Goal: Task Accomplishment & Management: Manage account settings

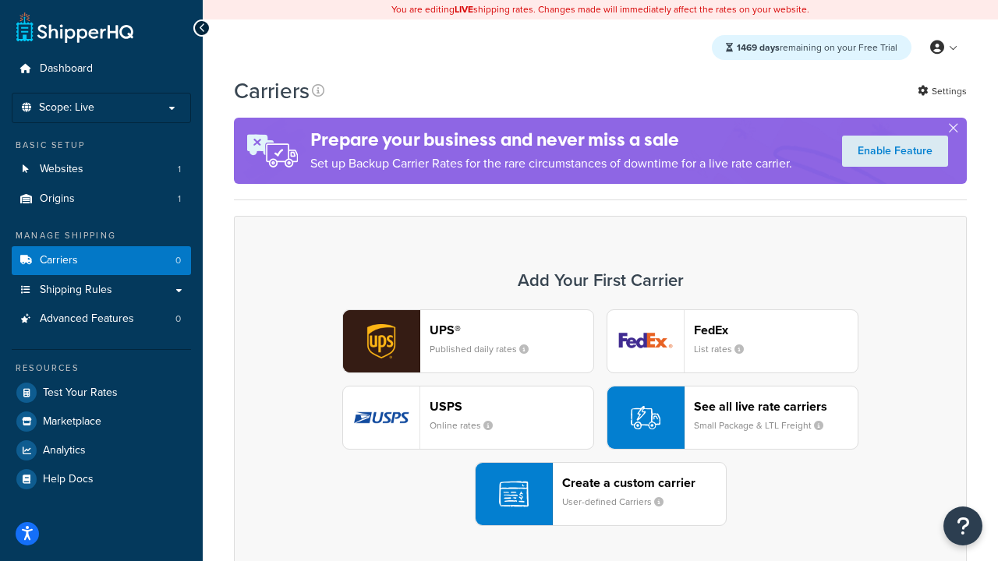
click at [600, 418] on div "UPS® Published daily rates FedEx List rates USPS Online rates See all live rate…" at bounding box center [600, 418] width 700 height 217
click at [776, 330] on header "FedEx" at bounding box center [776, 330] width 164 height 15
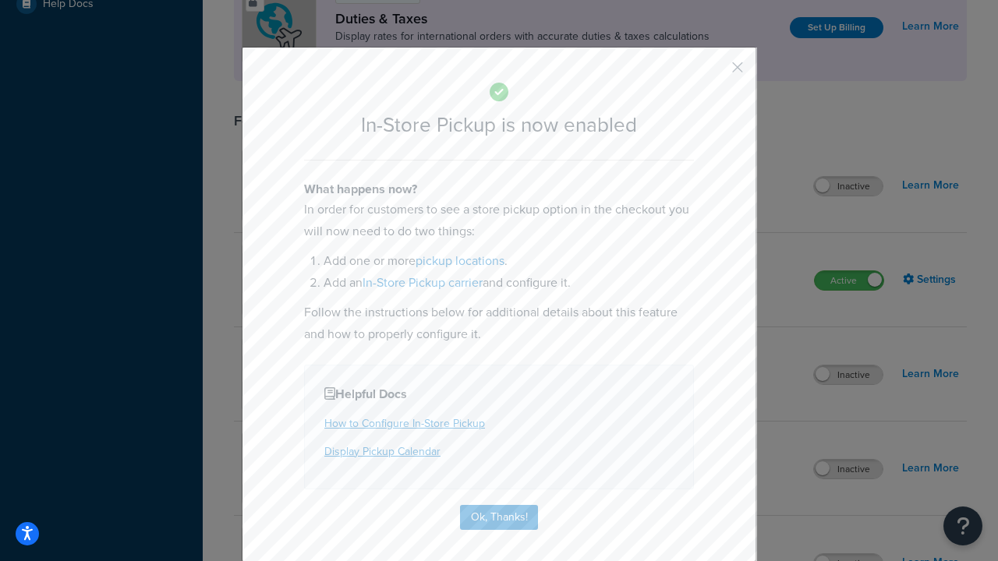
click at [714, 73] on button "button" at bounding box center [715, 73] width 4 height 4
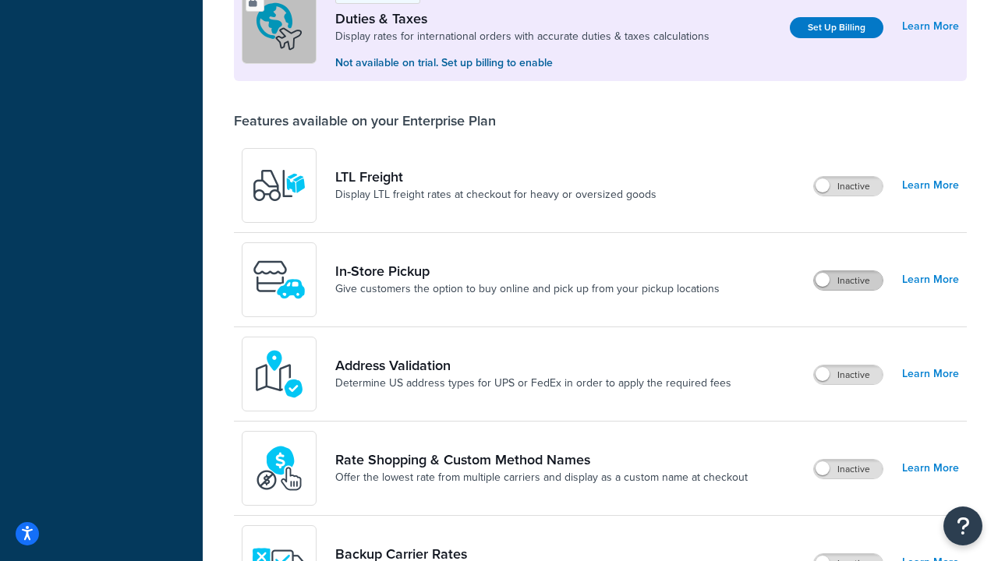
scroll to position [476, 0]
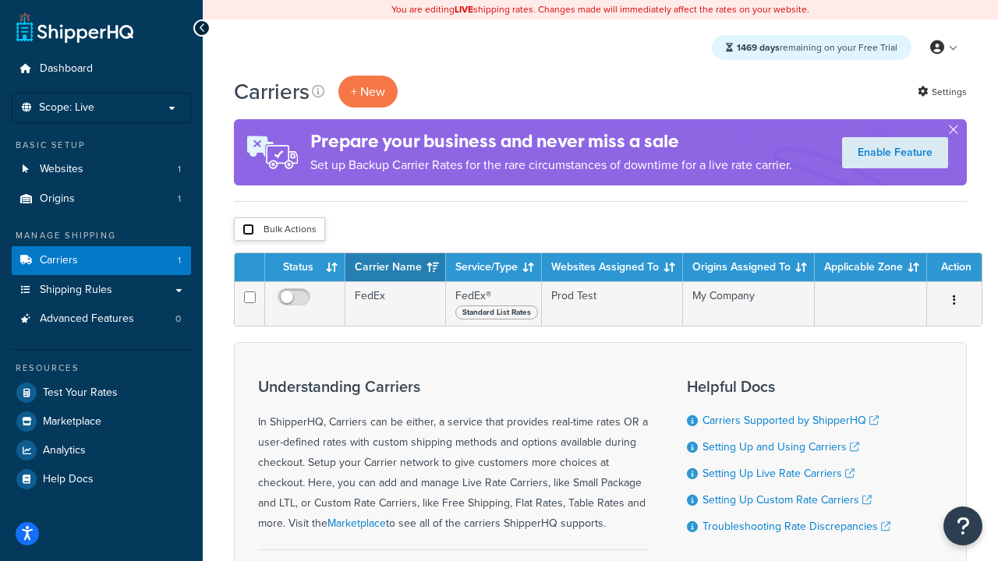
click at [248, 230] on input "checkbox" at bounding box center [248, 230] width 12 height 12
checkbox input "true"
click at [0, 0] on button "Delete" at bounding box center [0, 0] width 0 height 0
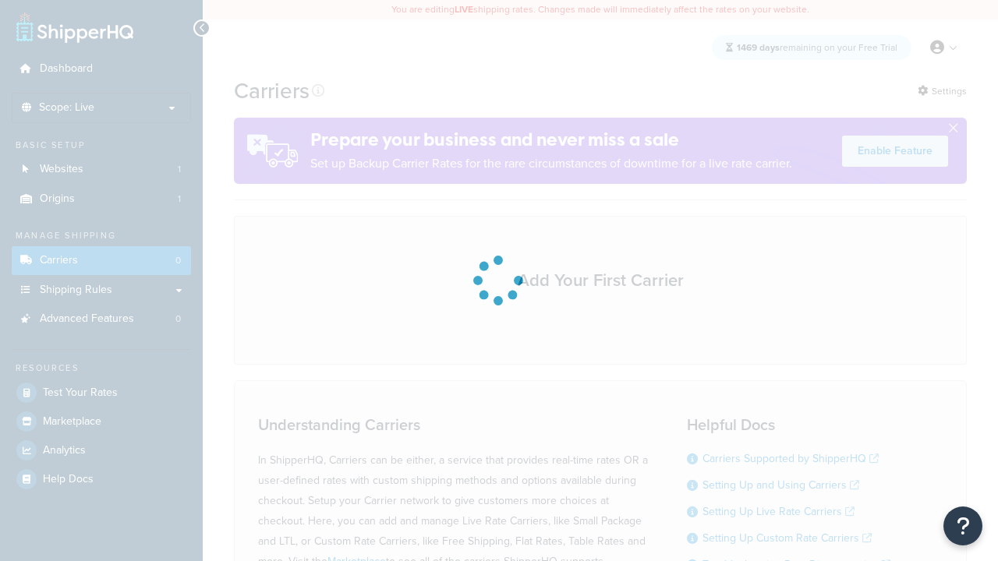
scroll to position [137, 0]
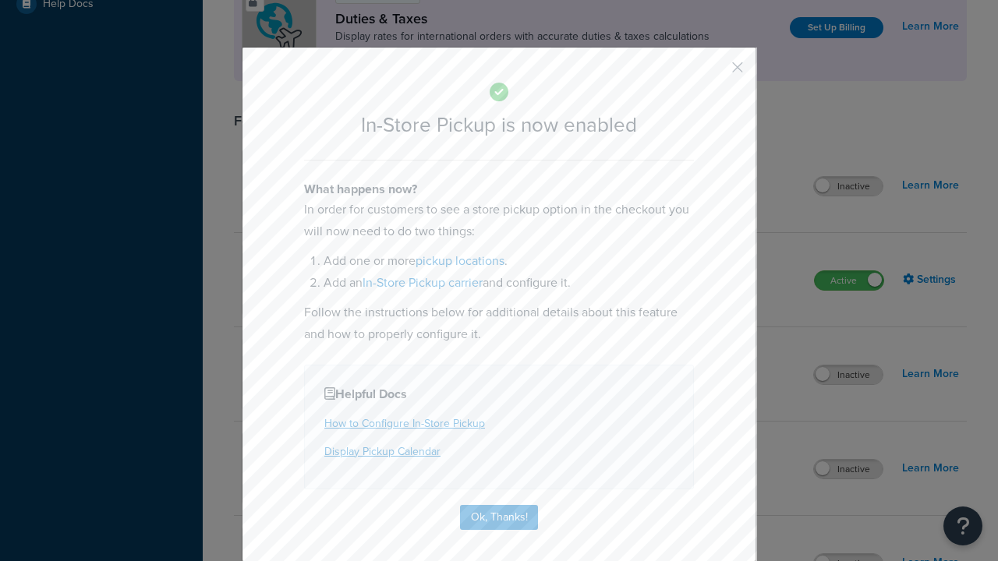
click at [714, 73] on button "button" at bounding box center [715, 73] width 4 height 4
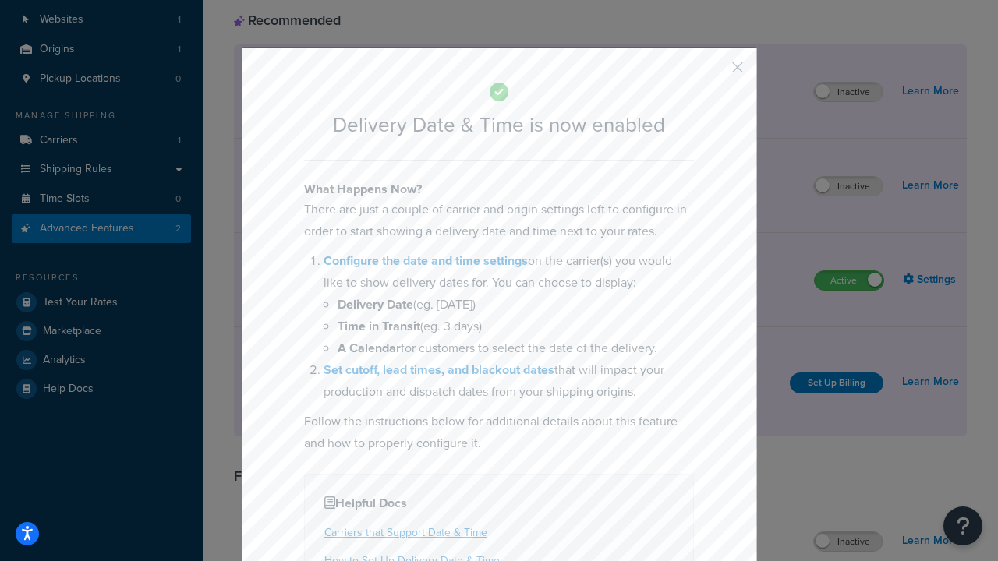
click at [714, 73] on button "button" at bounding box center [715, 73] width 4 height 4
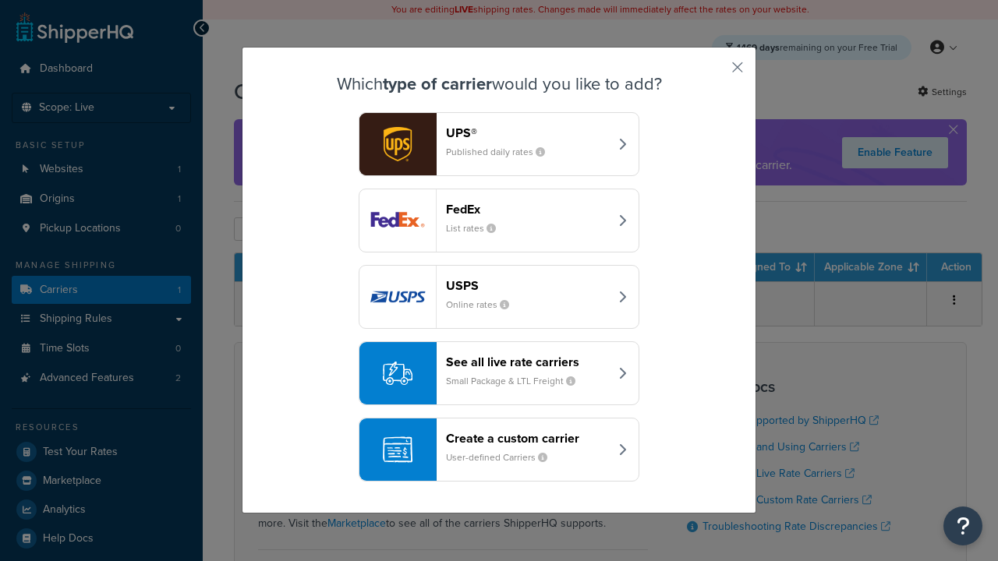
click at [499, 450] on div "Create a custom carrier User-defined Carriers" at bounding box center [527, 449] width 163 height 37
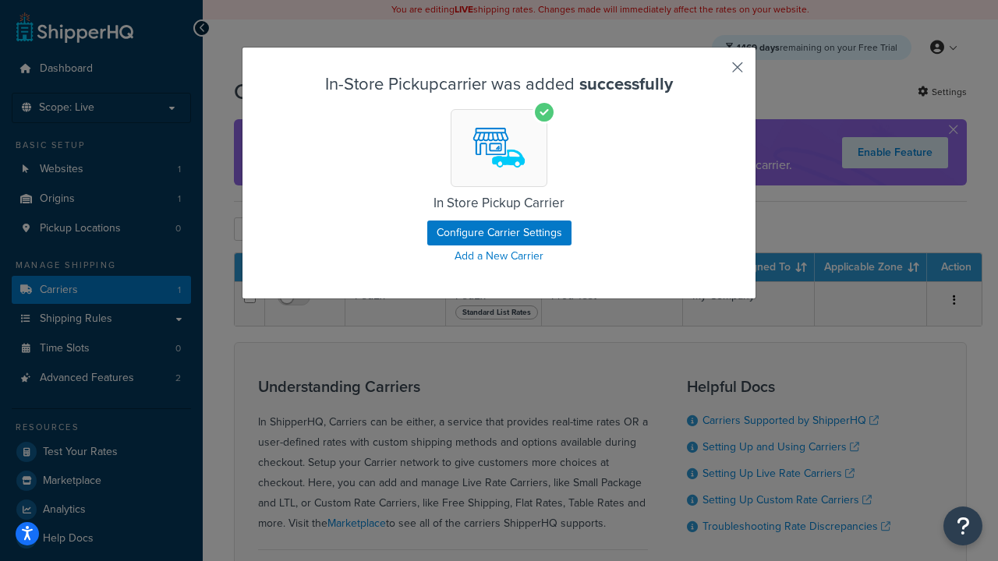
click at [714, 73] on button "button" at bounding box center [715, 73] width 4 height 4
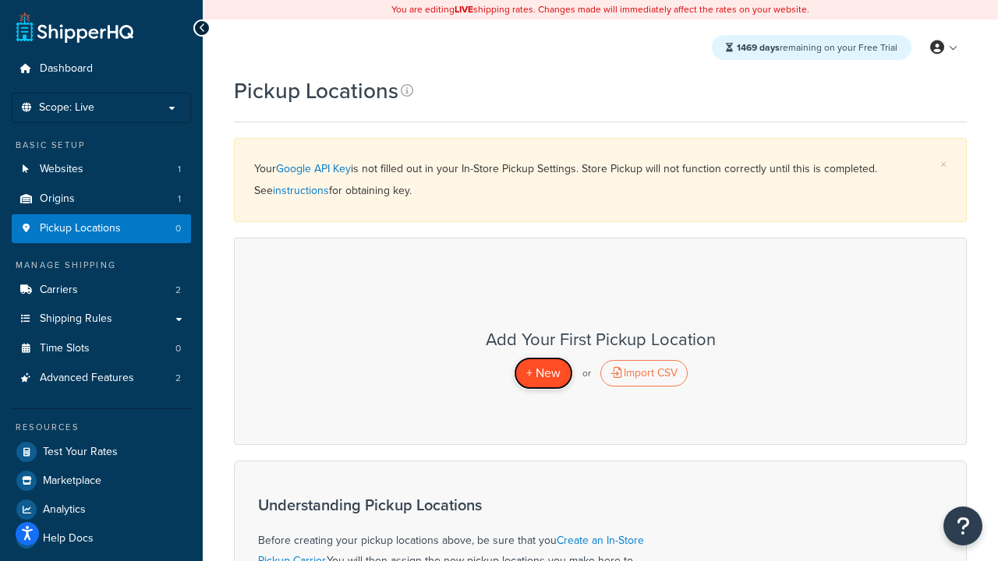
click at [543, 373] on span "+ New" at bounding box center [543, 373] width 34 height 18
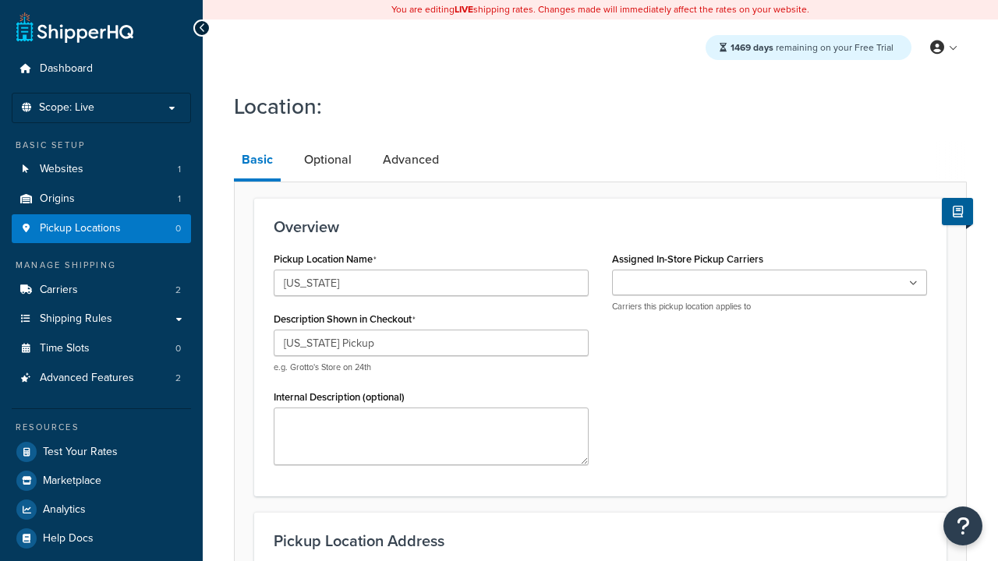
type input "California Pickup"
click at [770, 283] on ul at bounding box center [769, 283] width 315 height 26
type input "3385 Michelson Drive"
type input "Suite B"
type input "Irvine"
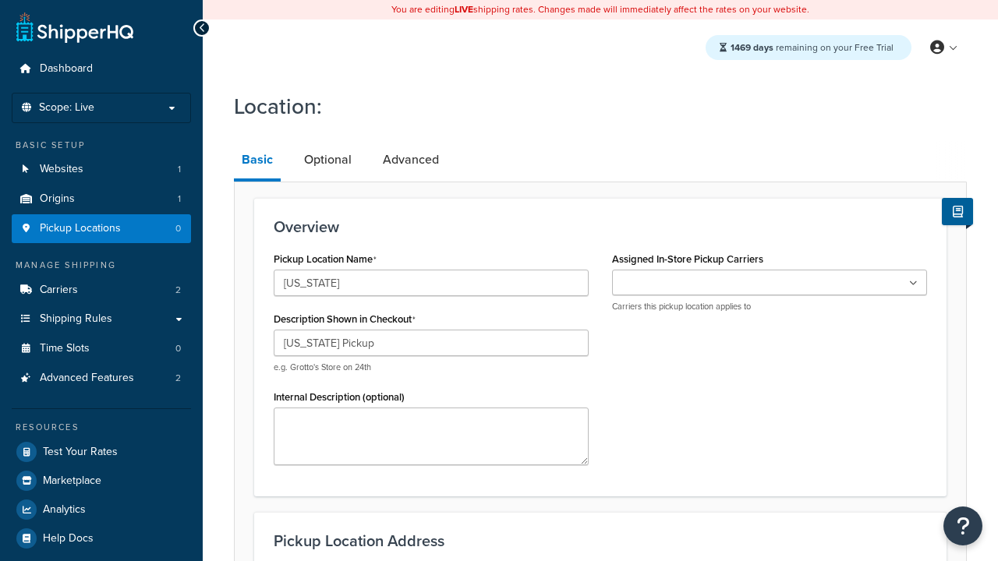
select select "5"
type input "Irvine"
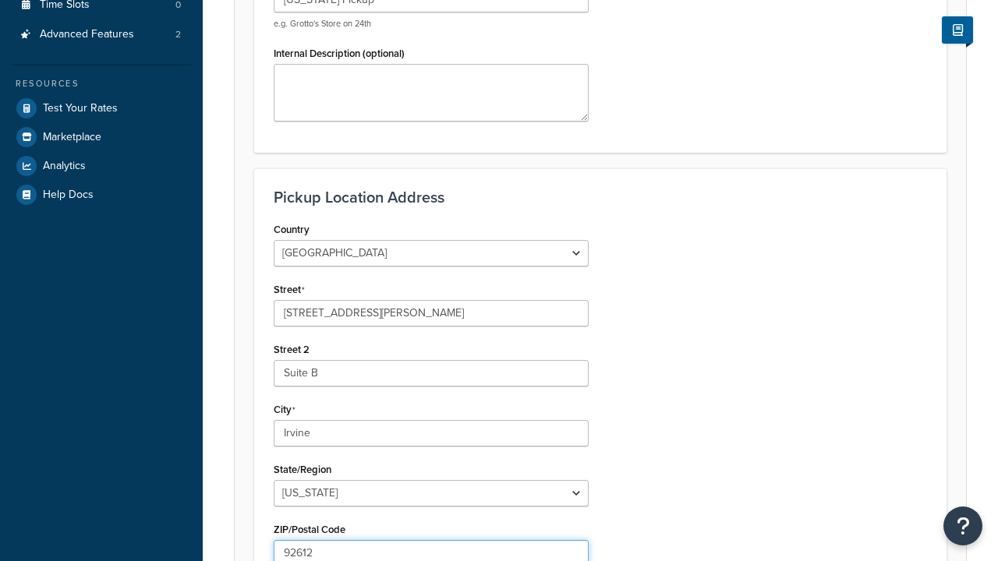
type input "92612"
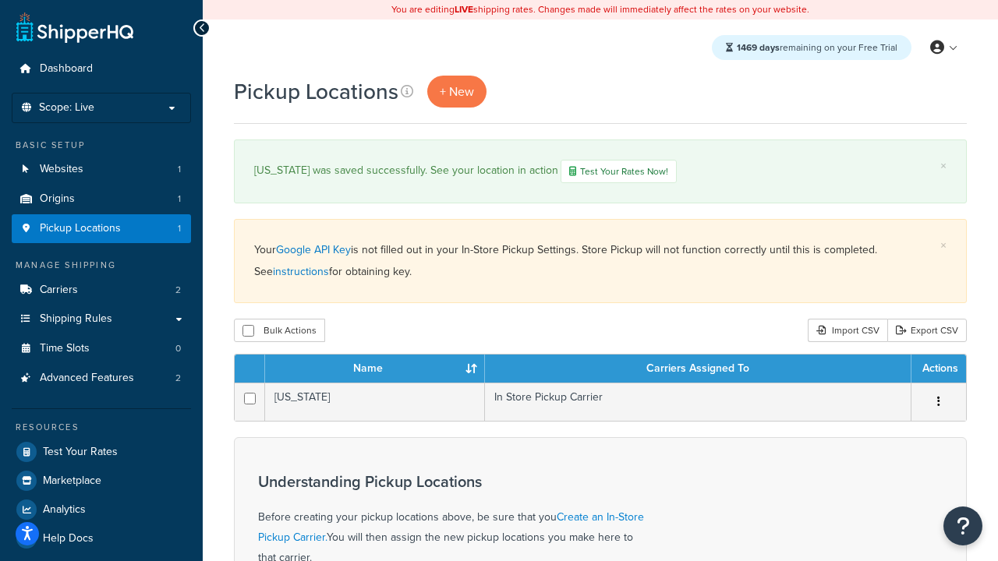
click at [375, 370] on th "Name" at bounding box center [375, 369] width 220 height 28
click at [698, 370] on th "Carriers Assigned To" at bounding box center [698, 369] width 427 height 28
click at [938, 370] on th "Actions" at bounding box center [939, 369] width 55 height 28
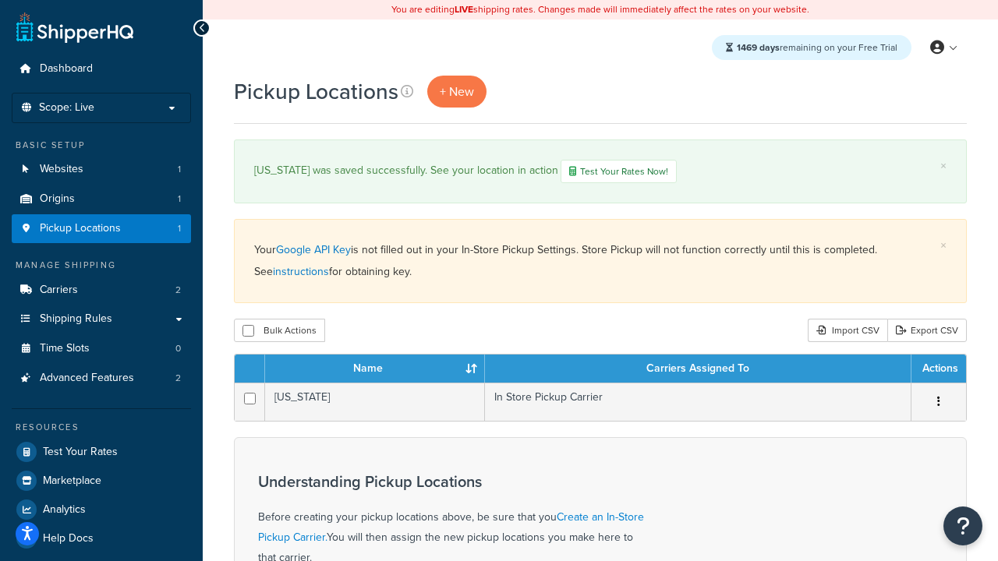
click at [938, 370] on th "Actions" at bounding box center [939, 369] width 55 height 28
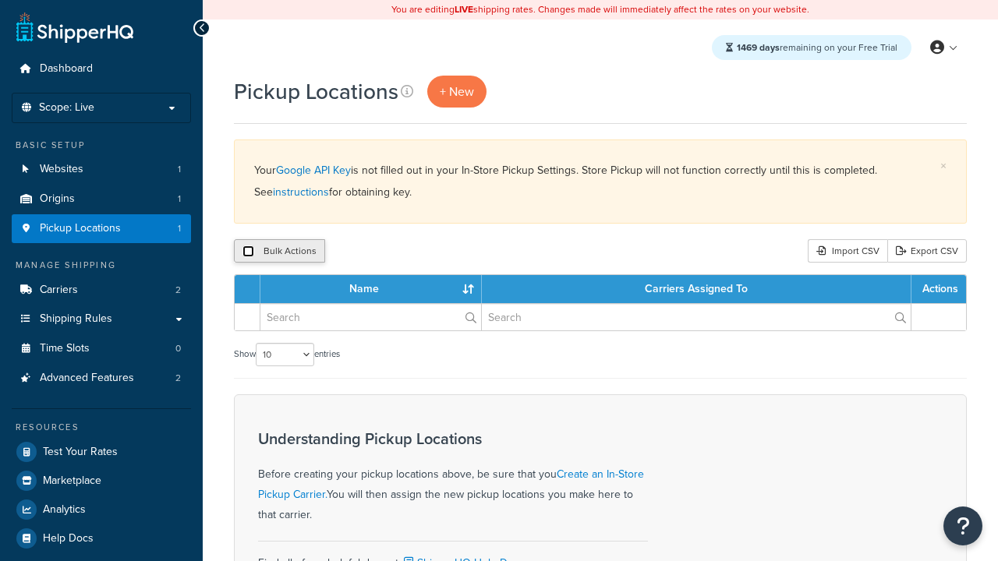
click at [248, 252] on input "checkbox" at bounding box center [248, 252] width 12 height 12
checkbox input "true"
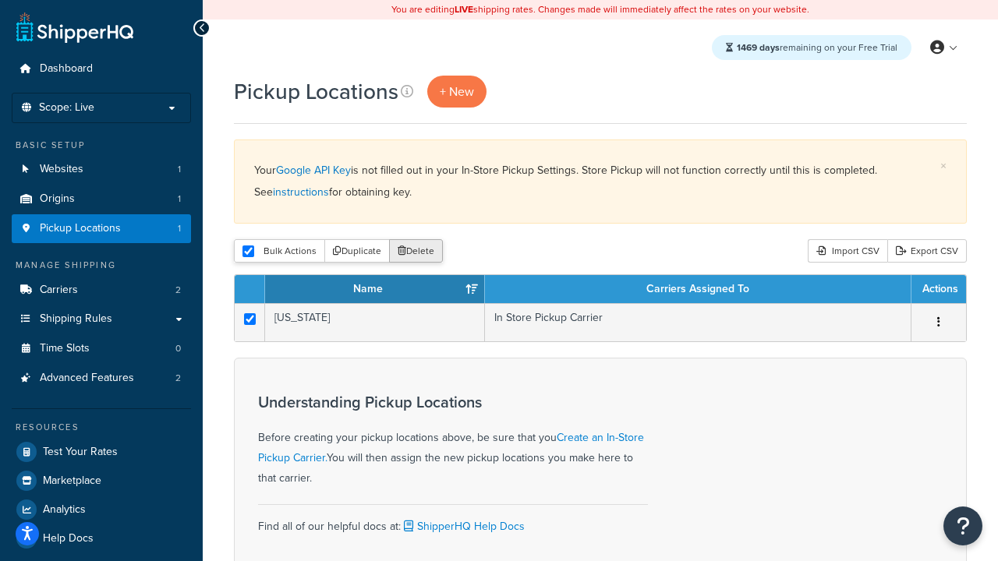
click at [419, 252] on button "Delete" at bounding box center [416, 250] width 54 height 23
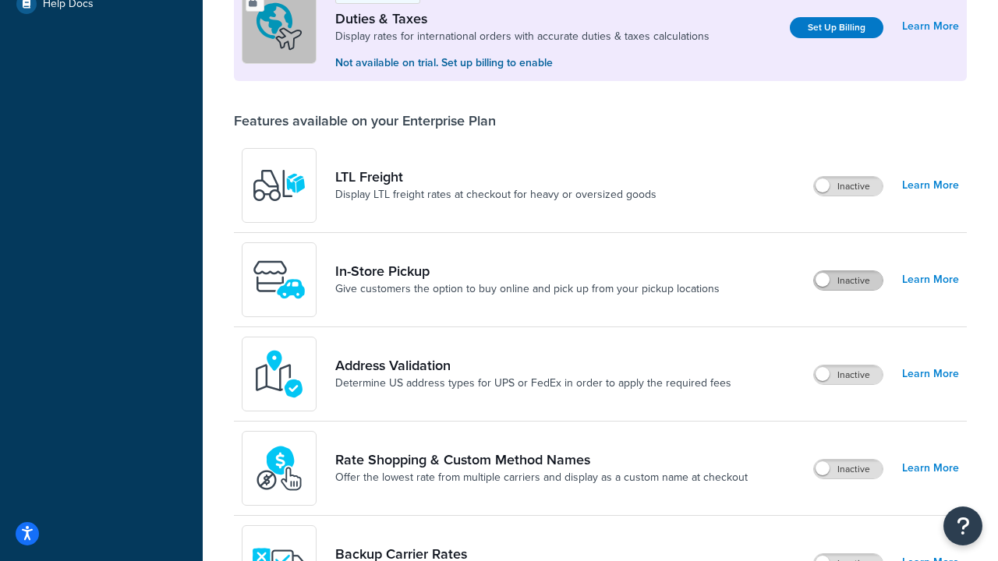
scroll to position [476, 0]
